Goal: Find specific page/section

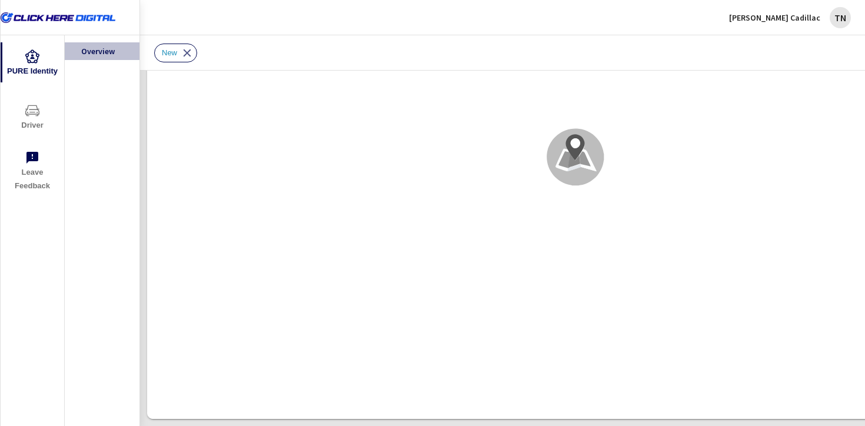
scroll to position [1, 0]
click at [22, 120] on span "Driver" at bounding box center [32, 118] width 56 height 29
